Goal: Find specific page/section: Find specific page/section

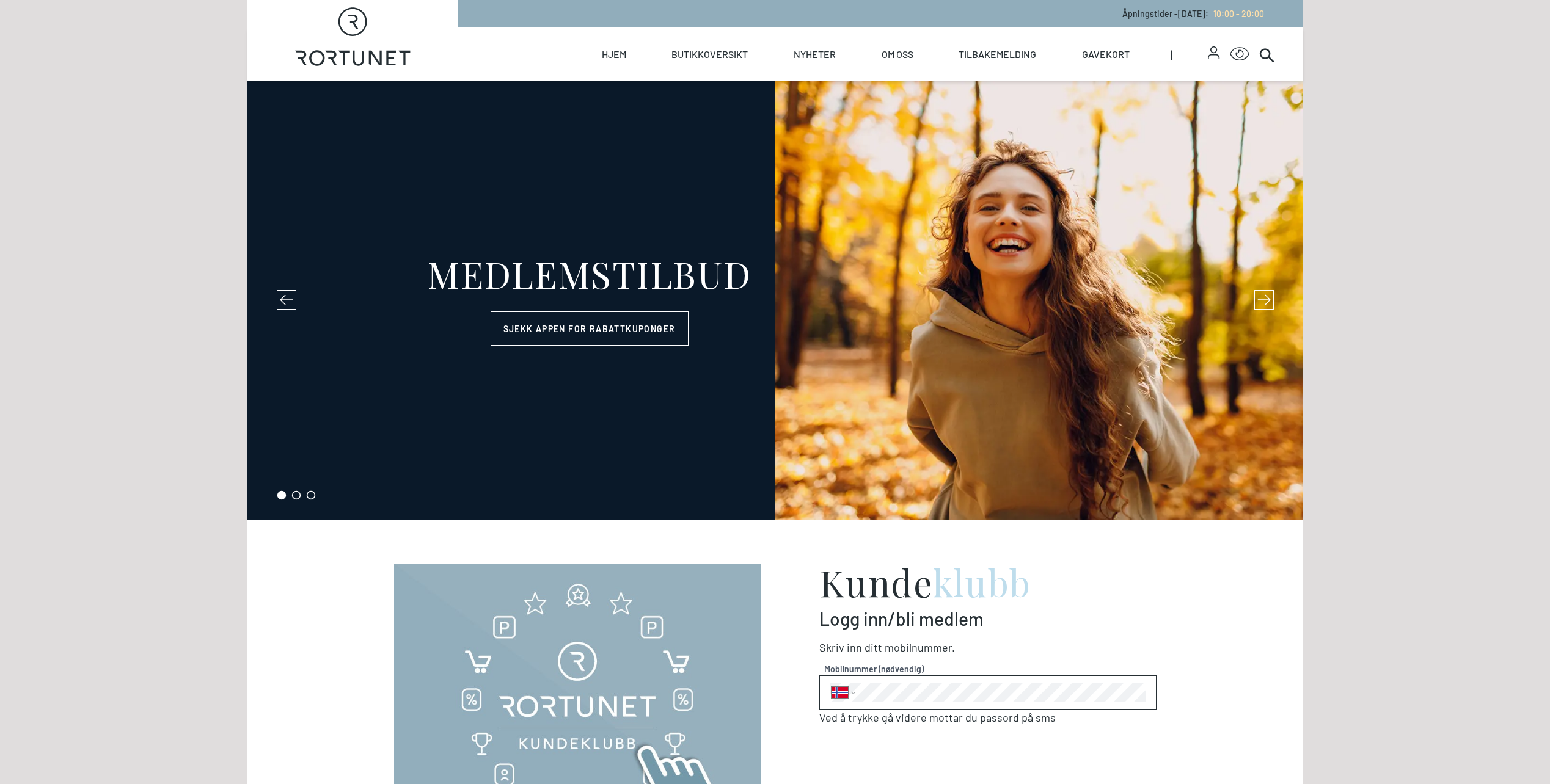
select select "NO"
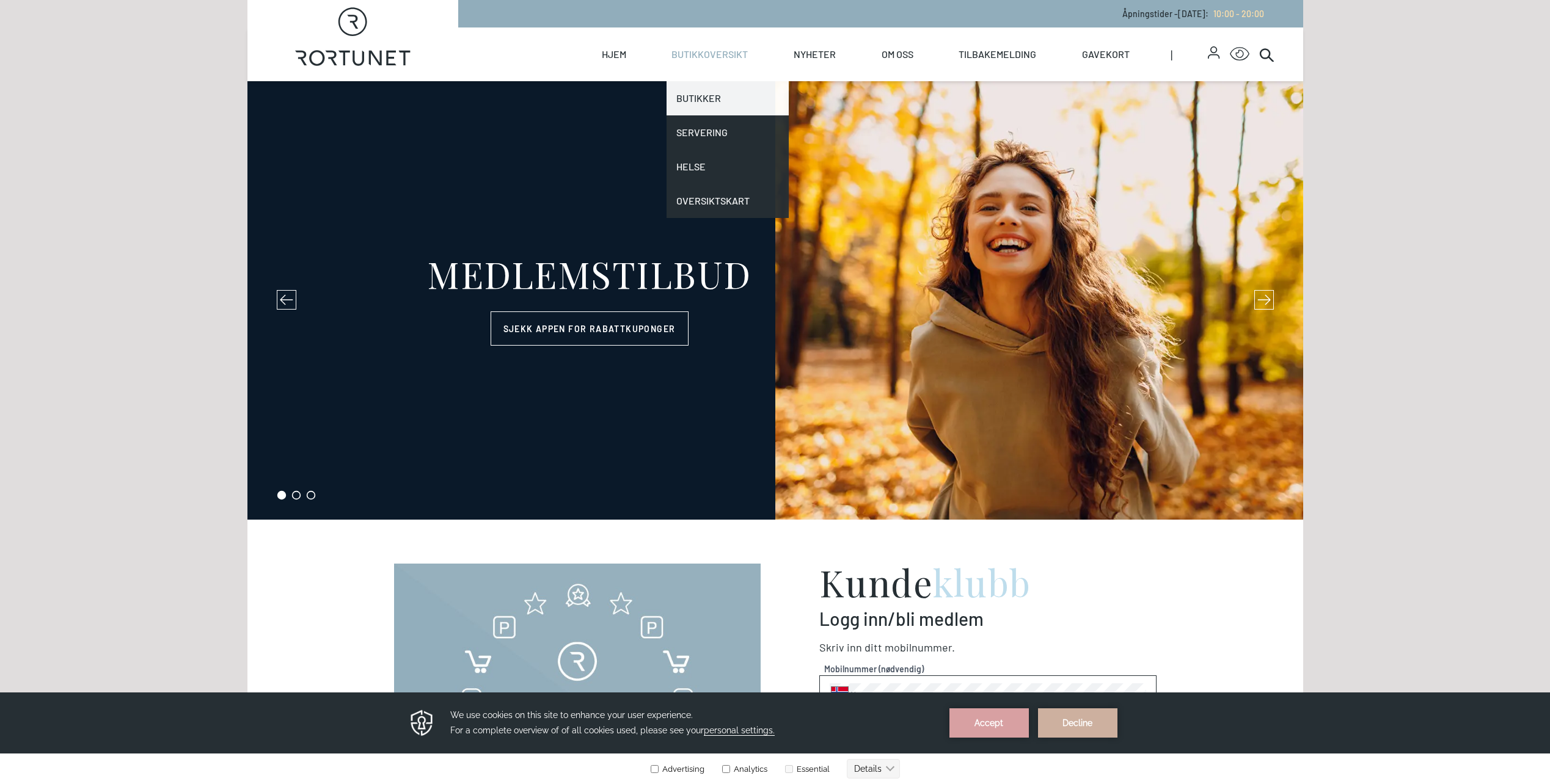
click at [702, 98] on link "Butikker" at bounding box center [728, 98] width 122 height 35
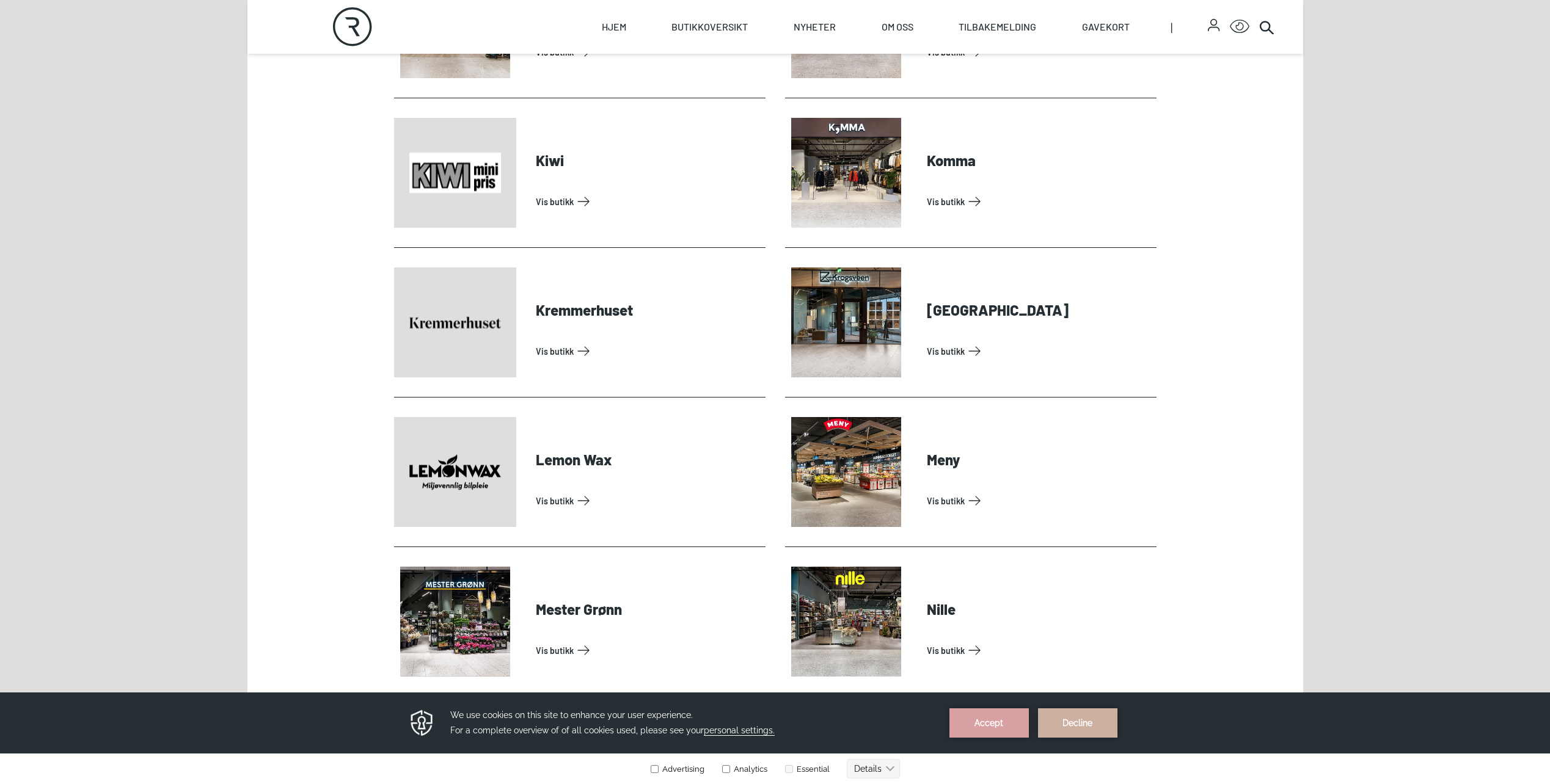
scroll to position [1955, 0]
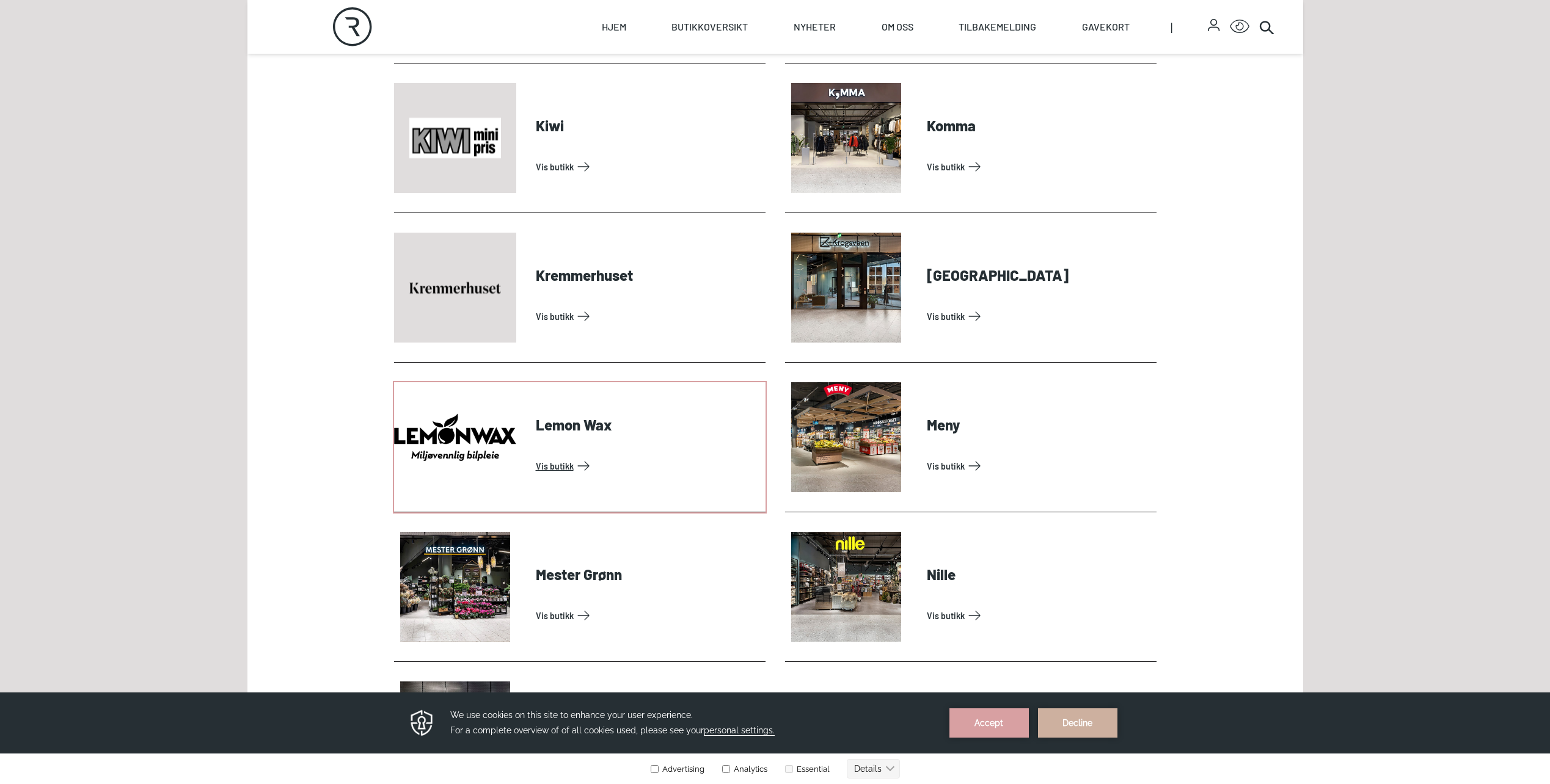
click at [582, 463] on link "Vis butikk" at bounding box center [648, 466] width 225 height 20
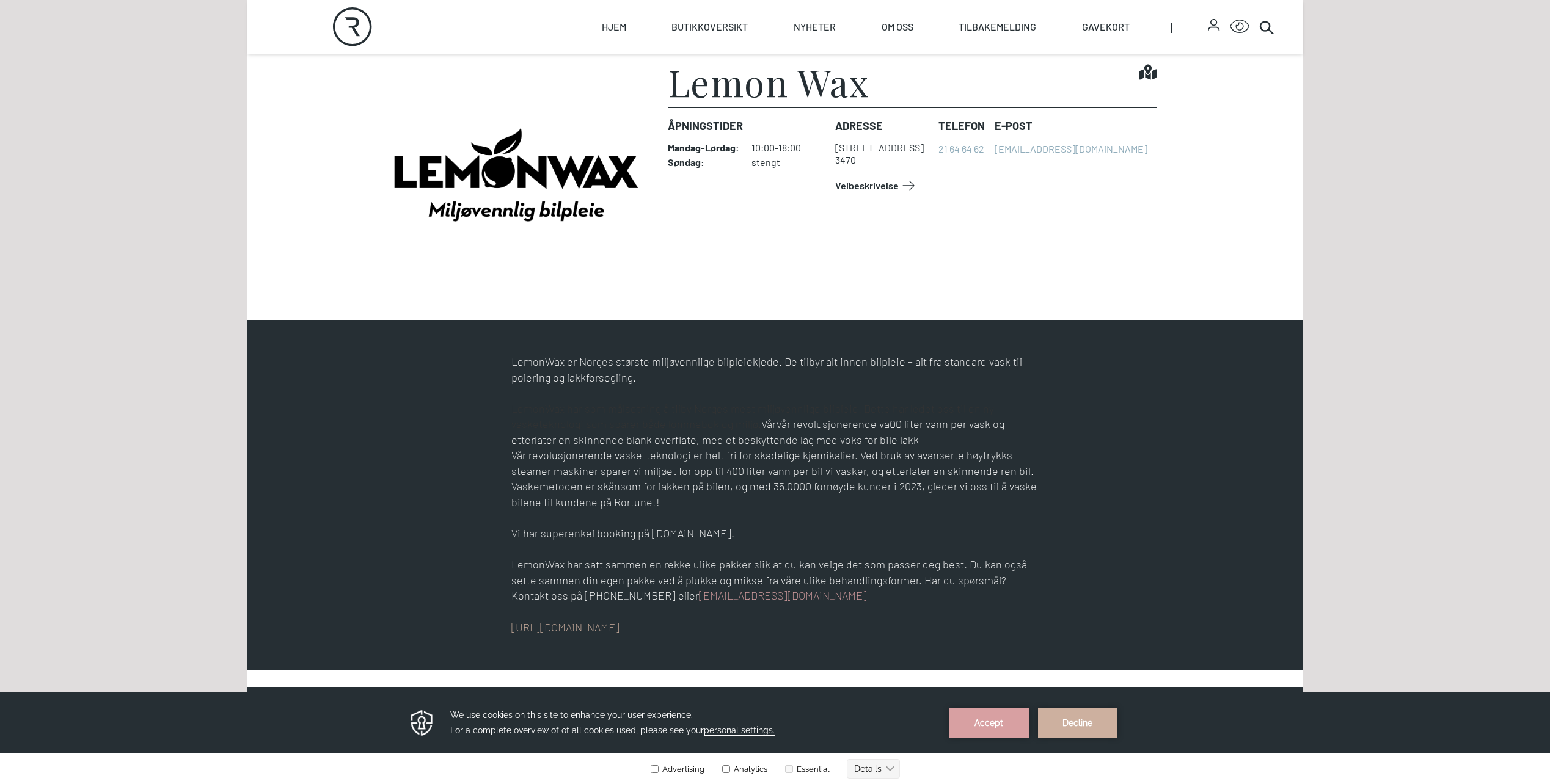
scroll to position [428, 0]
